Goal: Transaction & Acquisition: Purchase product/service

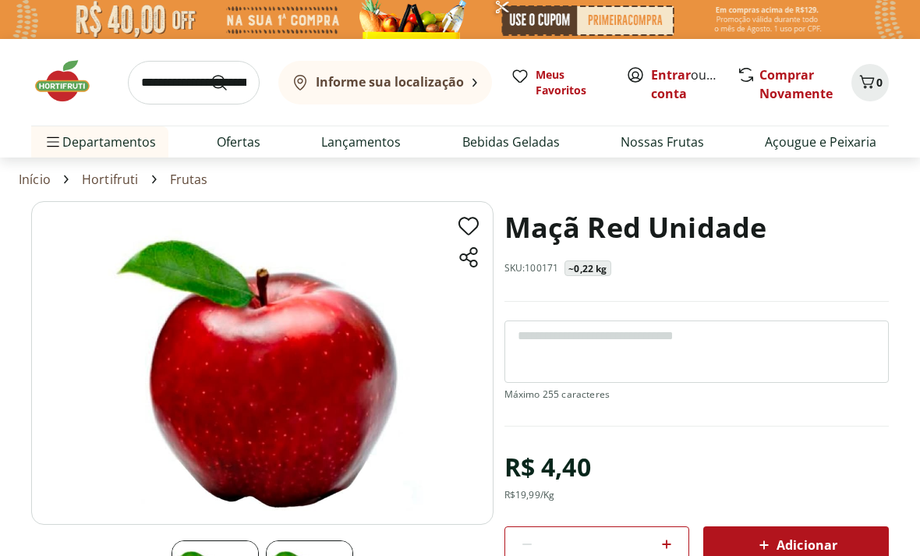
click at [209, 2] on img at bounding box center [460, 19] width 920 height 39
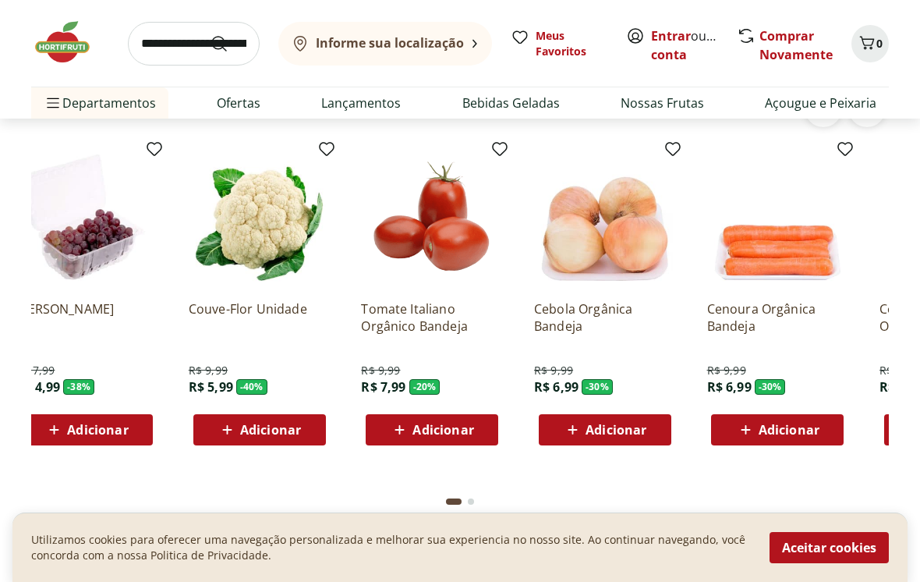
scroll to position [0, 371]
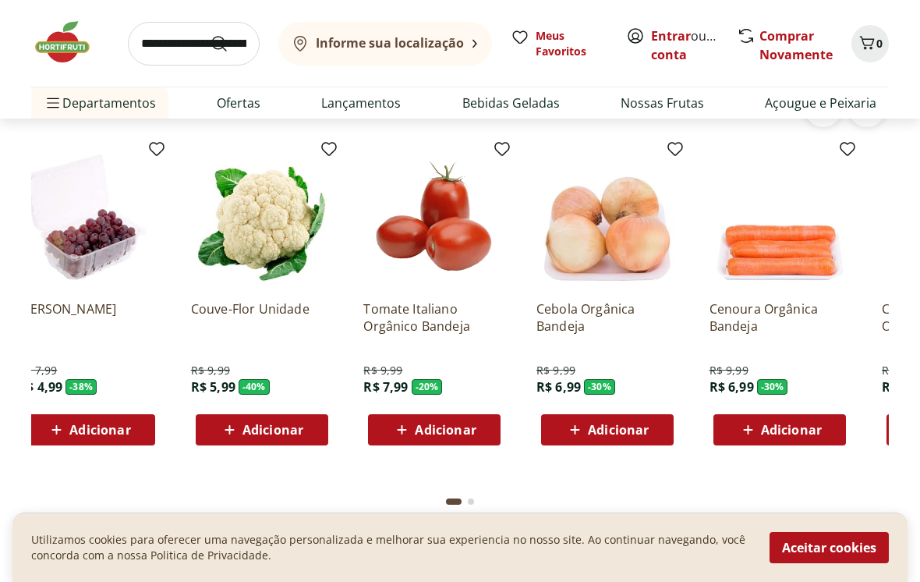
click at [802, 228] on img at bounding box center [781, 217] width 142 height 142
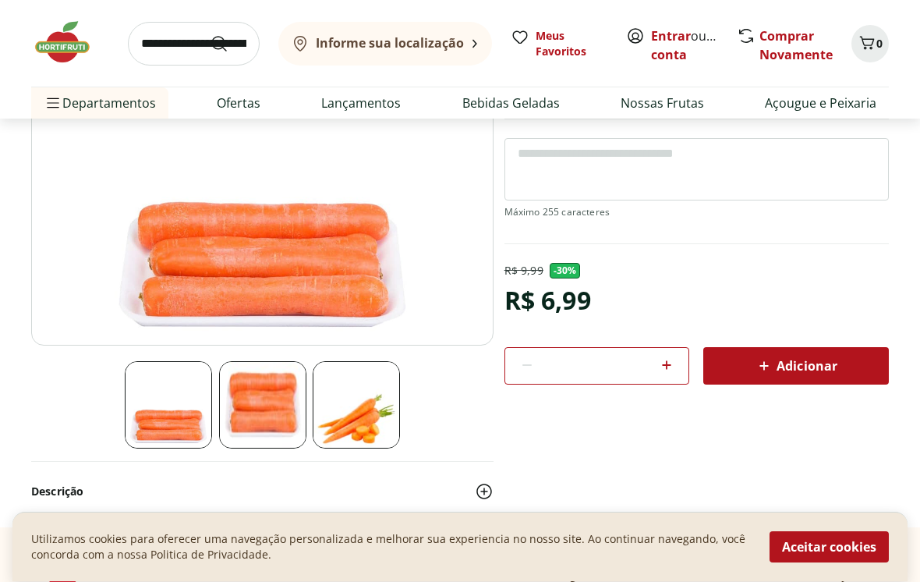
scroll to position [178, 0]
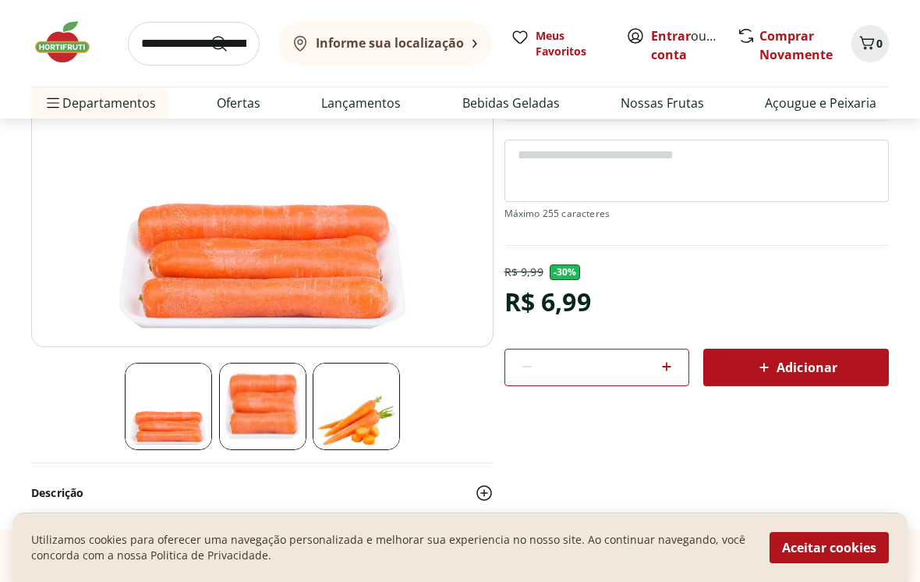
click at [374, 427] on img at bounding box center [356, 406] width 87 height 87
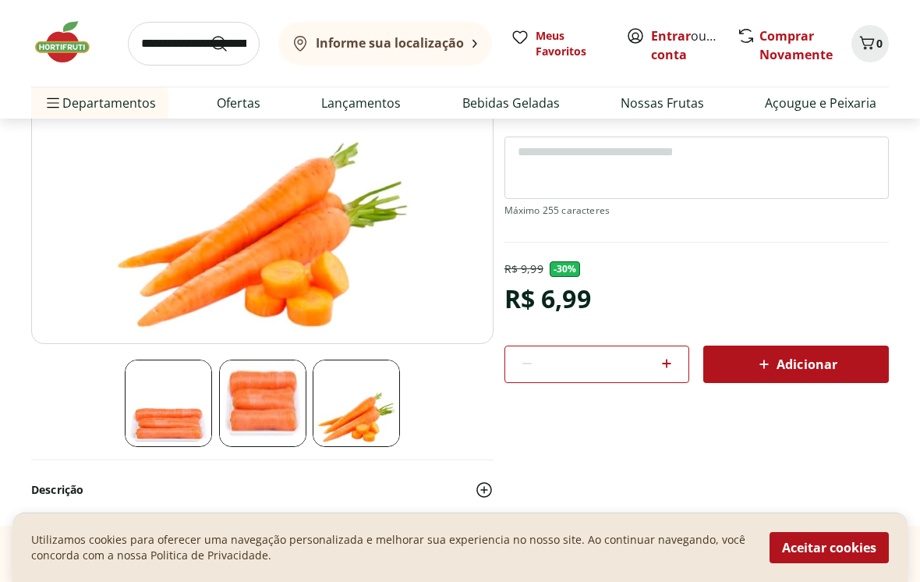
scroll to position [182, 0]
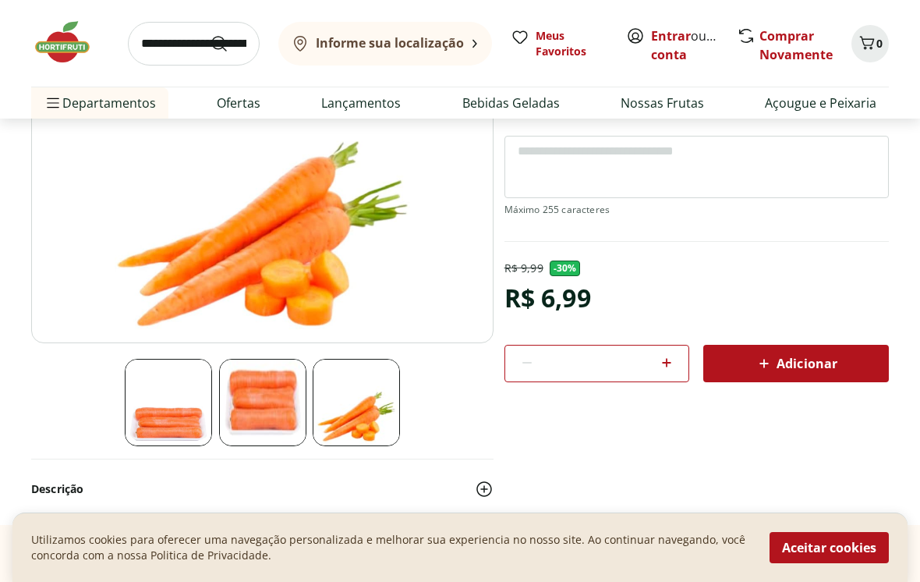
click at [257, 389] on img at bounding box center [262, 402] width 87 height 87
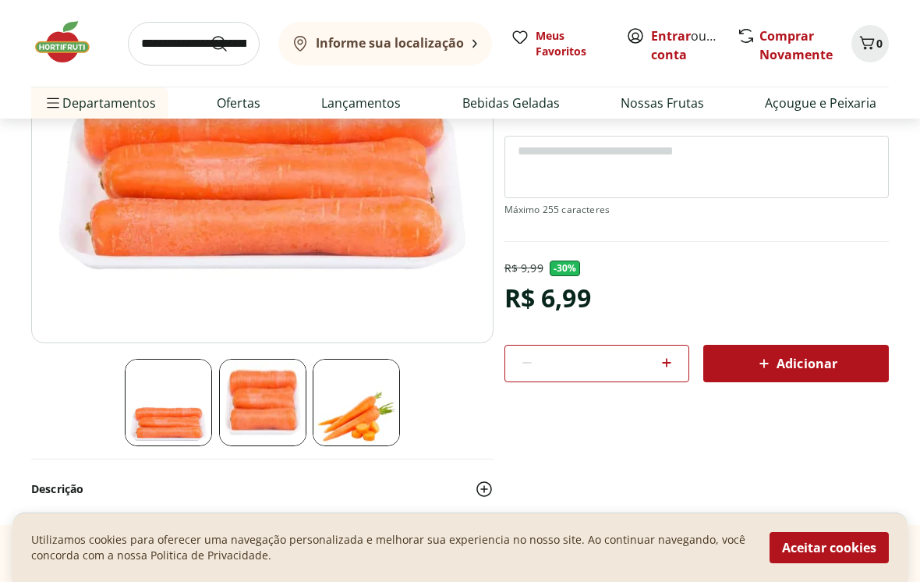
click at [167, 413] on img at bounding box center [168, 402] width 87 height 87
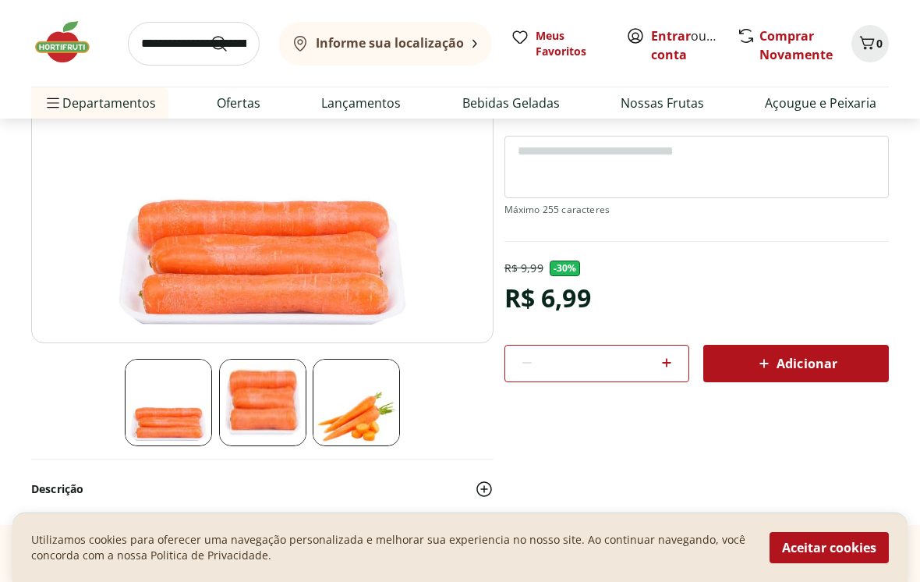
scroll to position [0, 0]
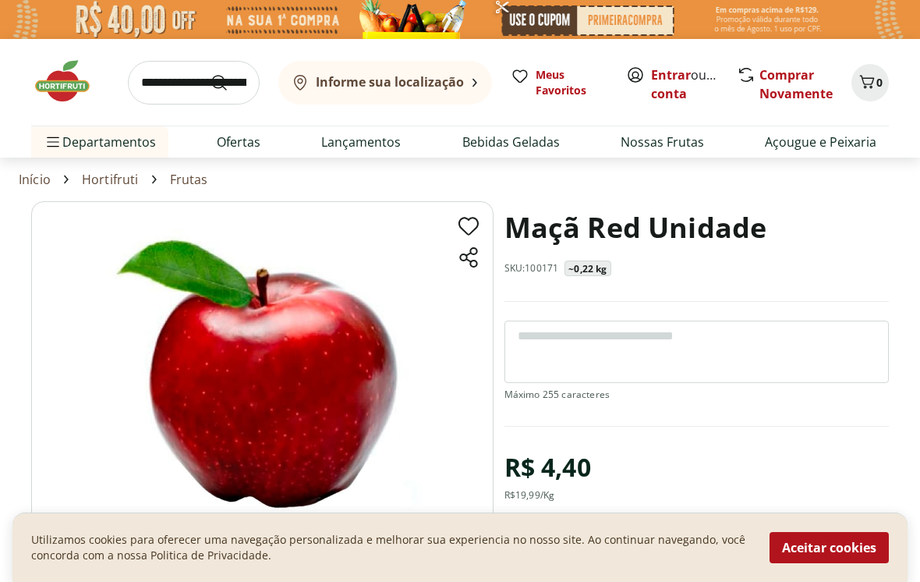
click at [854, 555] on button "Aceitar cookies" at bounding box center [829, 547] width 119 height 31
